Goal: Complete application form

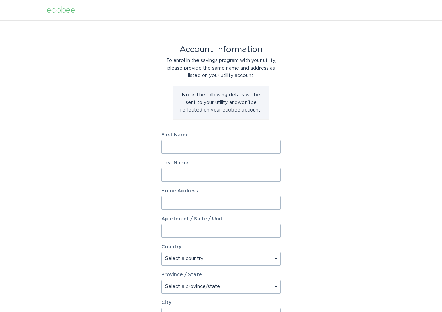
click at [203, 150] on input "First Name" at bounding box center [221, 147] width 119 height 14
type input "Zhongwang"
type input "[PERSON_NAME]"
type input "无"
select select "CA"
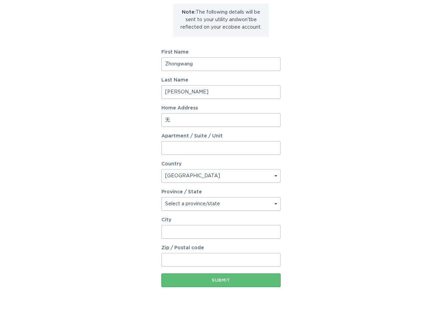
scroll to position [84, 0]
click at [252, 201] on select "Select a province/state [GEOGRAPHIC_DATA] [GEOGRAPHIC_DATA] [GEOGRAPHIC_DATA] […" at bounding box center [221, 203] width 119 height 14
select select "ON"
click at [162, 196] on select "Select a province/state [GEOGRAPHIC_DATA] [GEOGRAPHIC_DATA] [GEOGRAPHIC_DATA] […" at bounding box center [221, 203] width 119 height 14
click at [200, 232] on input "City" at bounding box center [221, 231] width 119 height 14
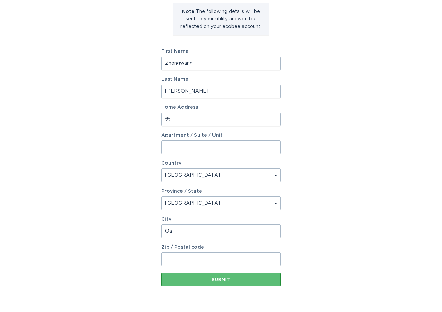
type input "Oakville"
type input "L6K 2J5"
click at [333, 205] on div "Account Information To enrol in the savings program with your utility, please p…" at bounding box center [221, 125] width 442 height 377
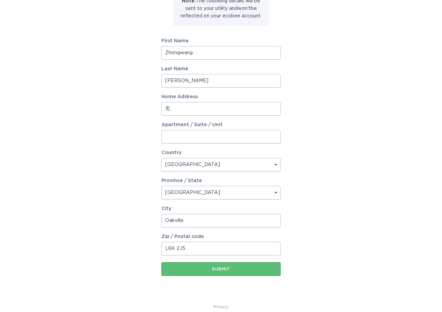
scroll to position [94, 0]
click at [207, 110] on input "无" at bounding box center [221, 109] width 119 height 14
drag, startPoint x: 207, startPoint y: 110, endPoint x: 159, endPoint y: 109, distance: 47.7
click at [159, 109] on div "Account Information To enrol in the savings program with your utility, please p…" at bounding box center [221, 114] width 442 height 377
type input "[STREET_ADDRESS][PERSON_NAME]"
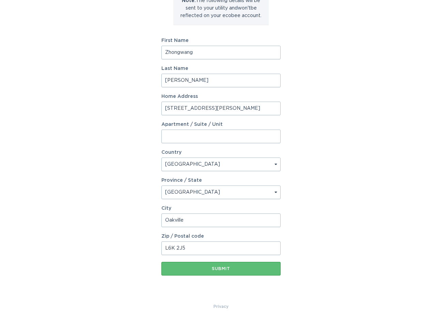
click at [321, 112] on div "Account Information To enrol in the savings program with your utility, please p…" at bounding box center [221, 114] width 442 height 377
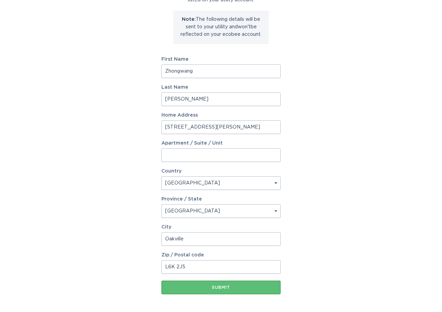
scroll to position [103, 0]
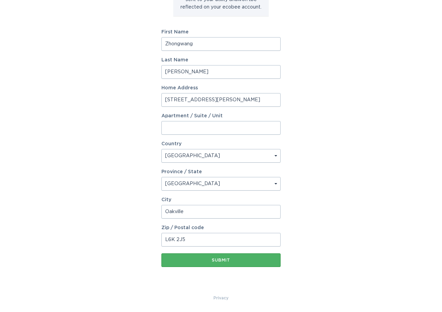
click at [199, 258] on div "Submit" at bounding box center [221, 260] width 112 height 4
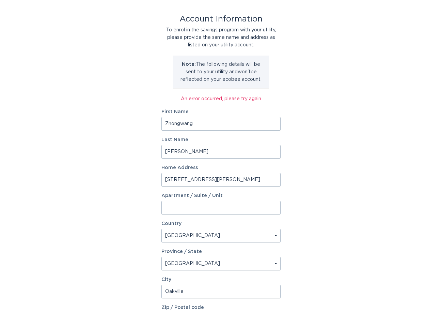
scroll to position [110, 0]
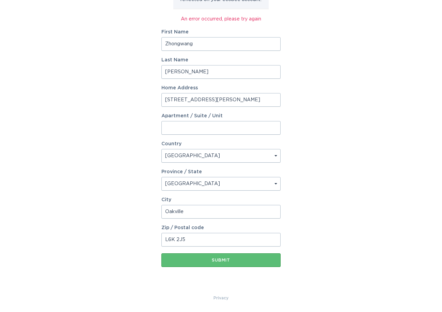
click at [178, 242] on input "L6K 2J5" at bounding box center [221, 240] width 119 height 14
click at [177, 242] on input "L6K 2J5" at bounding box center [221, 240] width 119 height 14
type input "L6K2J5"
click at [185, 255] on button "Submit" at bounding box center [221, 260] width 119 height 14
click at [204, 126] on input "Apartment / Suite / Unit" at bounding box center [221, 128] width 119 height 14
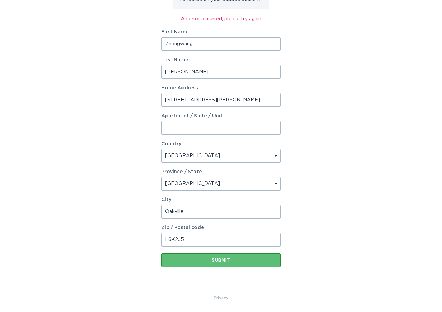
click at [326, 123] on div "Account Information To enrol in the savings program with your utility, please p…" at bounding box center [221, 102] width 442 height 384
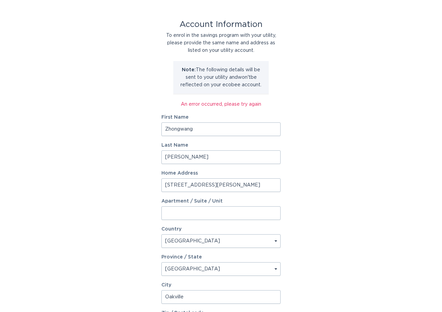
scroll to position [24, 0]
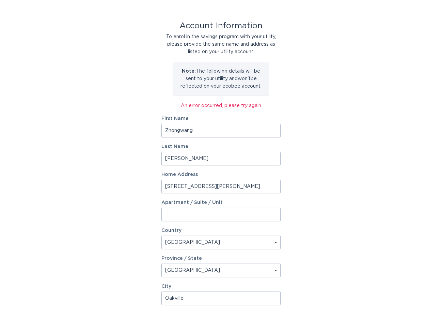
drag, startPoint x: 211, startPoint y: 132, endPoint x: 146, endPoint y: 132, distance: 65.4
click at [146, 132] on div "Account Information To enrol in the savings program with your utility, please p…" at bounding box center [221, 189] width 442 height 384
type input "Fang"
drag, startPoint x: 163, startPoint y: 156, endPoint x: 190, endPoint y: 156, distance: 27.6
click at [190, 156] on input "[PERSON_NAME]" at bounding box center [221, 159] width 119 height 14
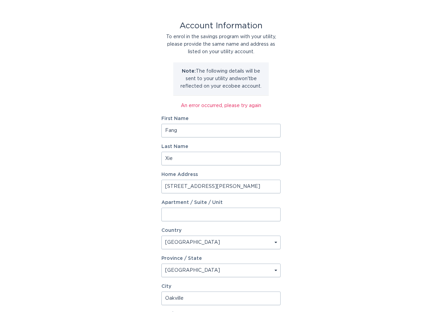
click at [168, 162] on input "Xie" at bounding box center [221, 159] width 119 height 14
type input "Xie"
click at [137, 164] on div "Account Information To enrol in the savings program with your utility, please p…" at bounding box center [221, 189] width 442 height 384
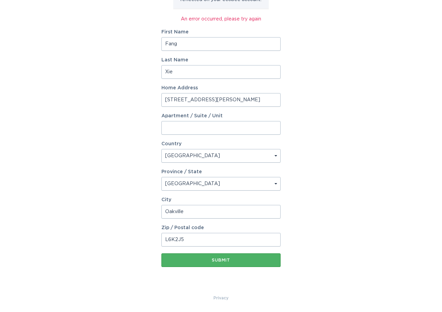
click at [187, 263] on button "Submit" at bounding box center [221, 260] width 119 height 14
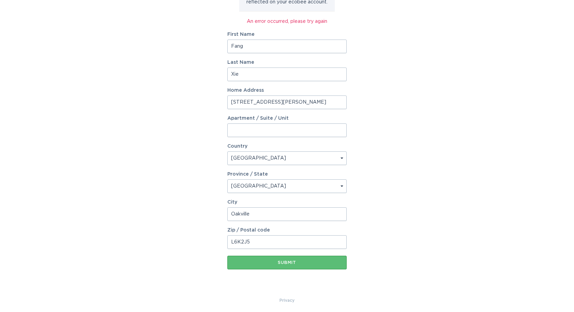
scroll to position [108, 0]
click at [240, 243] on input "L6K2J5" at bounding box center [286, 242] width 119 height 14
type input "L6K 2J5"
click at [246, 266] on button "Submit" at bounding box center [286, 262] width 119 height 14
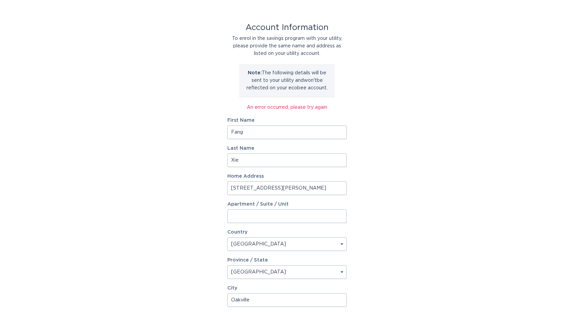
scroll to position [0, 0]
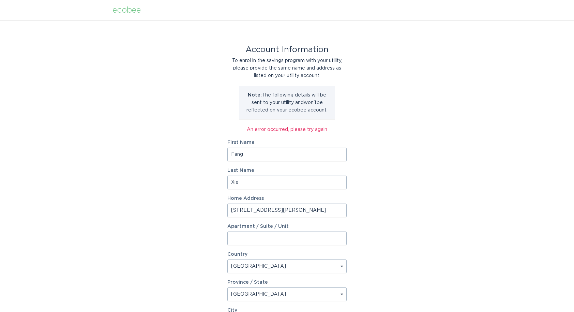
drag, startPoint x: 259, startPoint y: 156, endPoint x: 211, endPoint y: 154, distance: 48.8
click at [211, 154] on div "Account Information To enrol in the savings program with your utility, please p…" at bounding box center [287, 212] width 574 height 384
type input "Zhongwang"
drag, startPoint x: 282, startPoint y: 185, endPoint x: 227, endPoint y: 182, distance: 55.3
click at [227, 182] on input "Xie" at bounding box center [286, 183] width 119 height 14
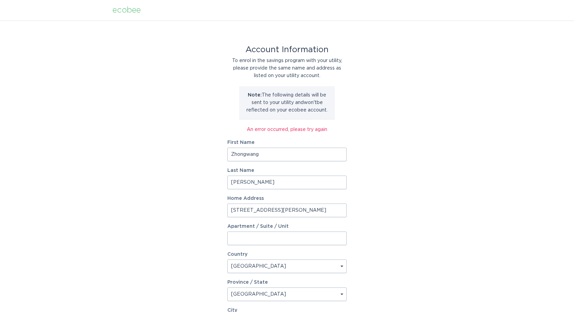
type input "[PERSON_NAME]"
click at [193, 187] on div "Account Information To enrol in the savings program with your utility, please p…" at bounding box center [287, 212] width 574 height 384
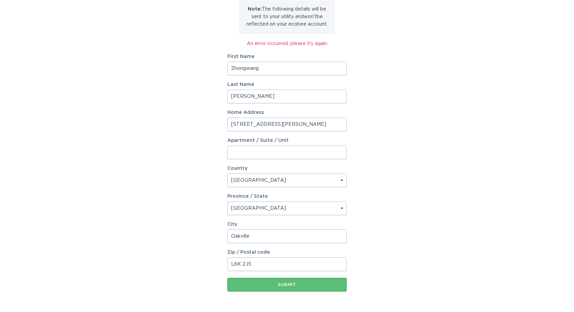
scroll to position [110, 0]
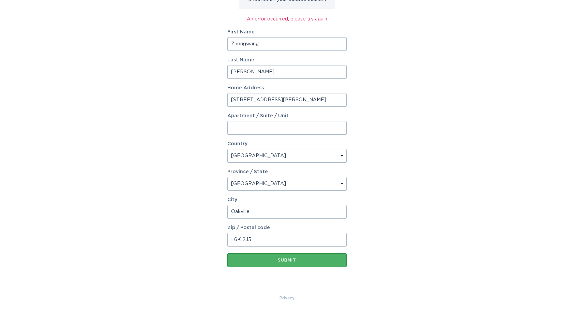
click at [250, 259] on div "Submit" at bounding box center [287, 260] width 112 height 4
click at [242, 241] on input "L6K 2J5" at bounding box center [286, 240] width 119 height 14
type input "L6K2J5"
click at [227, 253] on button "Submit" at bounding box center [286, 260] width 119 height 14
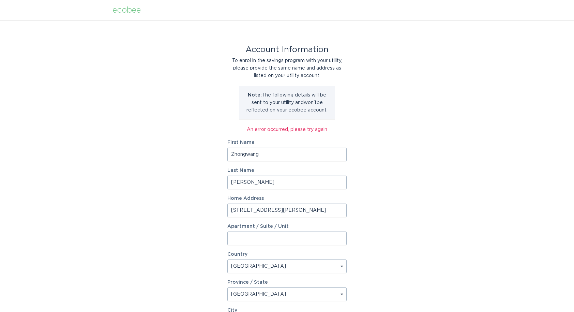
click at [130, 12] on div "ecobee" at bounding box center [126, 9] width 28 height 7
